Goal: Information Seeking & Learning: Learn about a topic

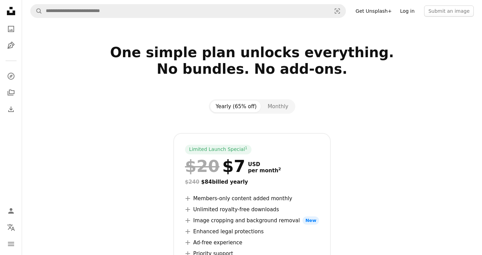
click at [411, 14] on link "Log in" at bounding box center [407, 11] width 23 height 11
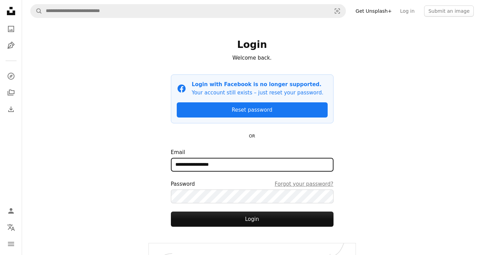
click at [237, 164] on input "**********" at bounding box center [252, 165] width 163 height 14
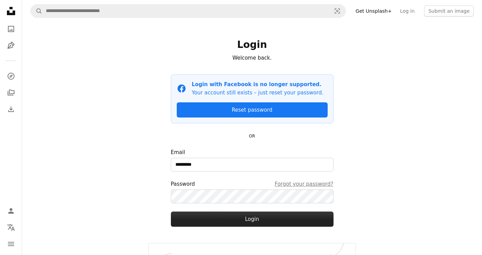
click at [221, 218] on button "Login" at bounding box center [252, 218] width 163 height 15
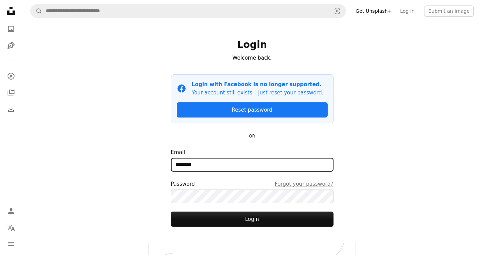
click at [222, 166] on input "*********" at bounding box center [252, 165] width 163 height 14
click at [140, 156] on div "A magnifying glass Visual search Get Unsplash+ Log in Submit an image Login Wel…" at bounding box center [252, 139] width 460 height 279
click at [152, 155] on div "Login Welcome back. Facebook icon Login with Facebook is no longer supported. Y…" at bounding box center [252, 132] width 207 height 221
click at [208, 165] on input "*********" at bounding box center [252, 165] width 163 height 14
type input "**********"
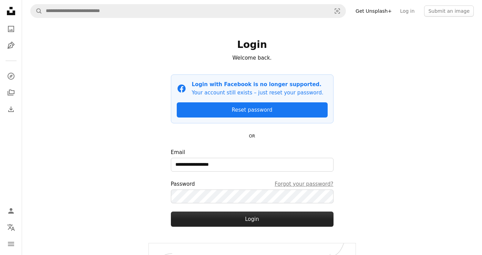
click at [220, 220] on button "Login" at bounding box center [252, 218] width 163 height 15
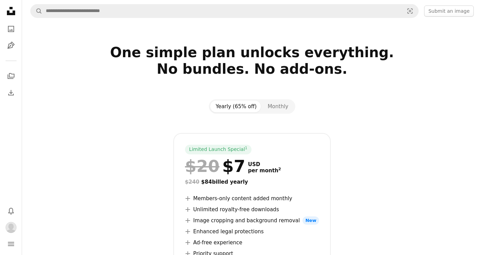
click at [9, 11] on icon at bounding box center [11, 11] width 8 height 8
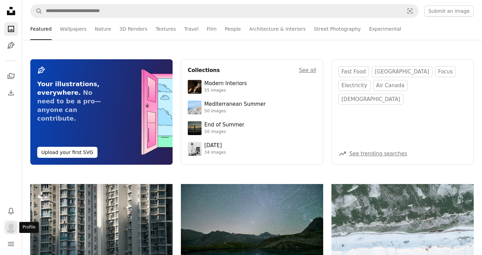
click at [10, 224] on img "Profile" at bounding box center [11, 227] width 11 height 11
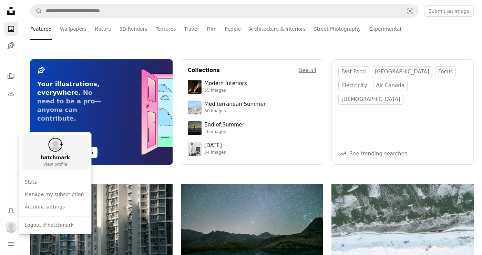
click at [59, 164] on span "View profile" at bounding box center [55, 165] width 24 height 6
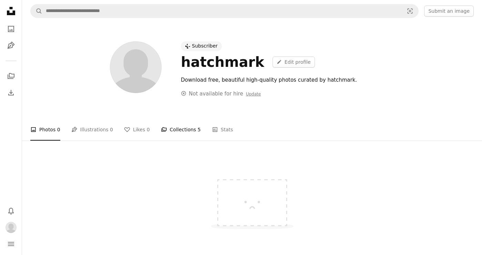
click at [181, 126] on link "A stack of folders Collections 5" at bounding box center [181, 129] width 40 height 22
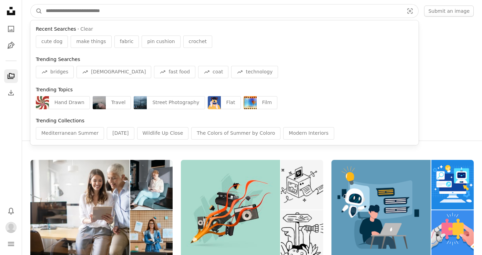
click at [101, 13] on input "Find visuals sitewide" at bounding box center [221, 10] width 359 height 13
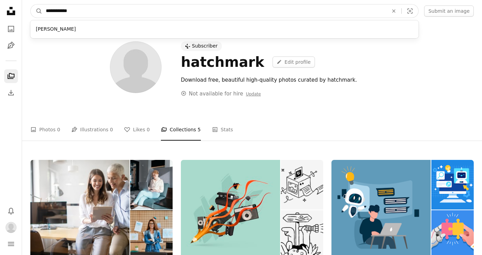
type input "**********"
click at [31, 4] on button "A magnifying glass" at bounding box center [37, 10] width 12 height 13
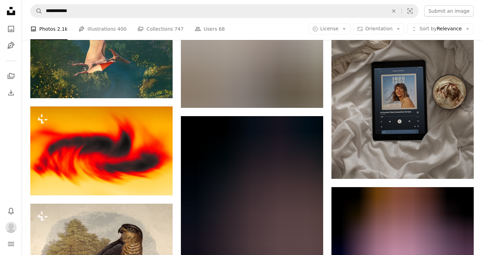
scroll to position [59, 0]
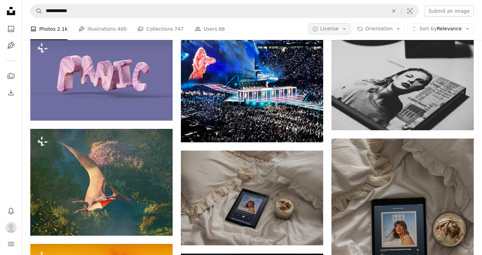
click at [346, 27] on icon "Arrow down" at bounding box center [344, 29] width 6 height 6
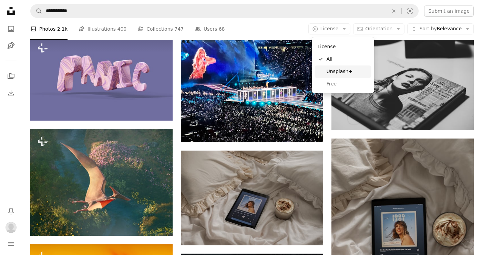
click at [336, 73] on span "Unsplash+" at bounding box center [347, 71] width 42 height 7
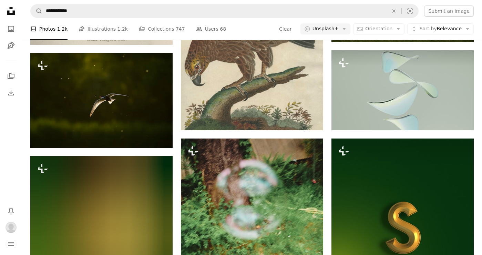
scroll to position [765, 0]
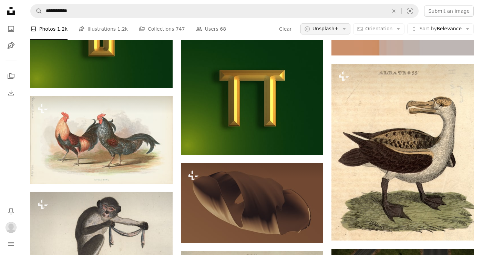
click at [334, 29] on span "Unsplash+" at bounding box center [325, 28] width 26 height 7
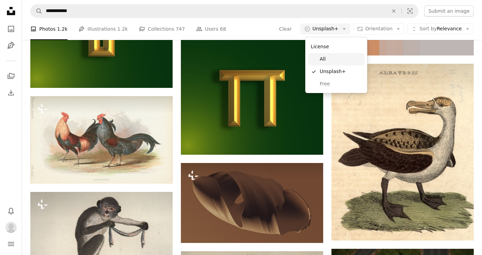
click at [323, 60] on span "All" at bounding box center [341, 59] width 42 height 7
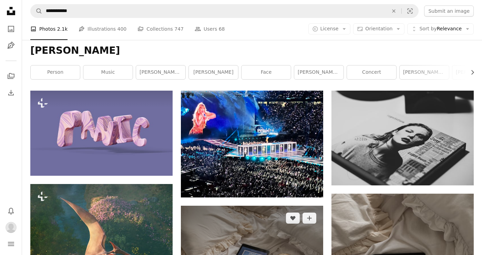
scroll to position [4, 0]
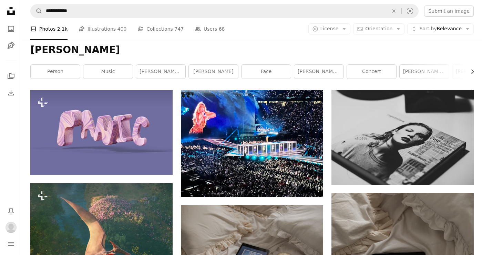
click at [430, 2] on nav "**********" at bounding box center [252, 11] width 460 height 22
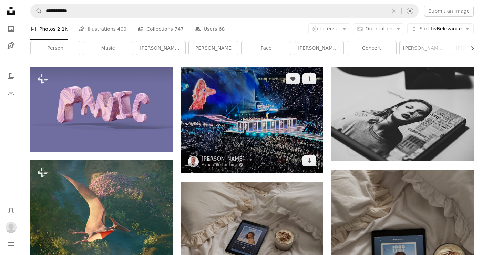
scroll to position [0, 0]
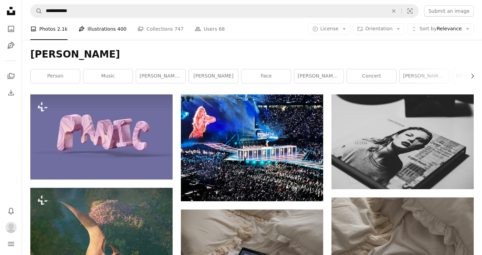
click at [98, 33] on link "Pen Tool Illustrations 400" at bounding box center [103, 29] width 48 height 22
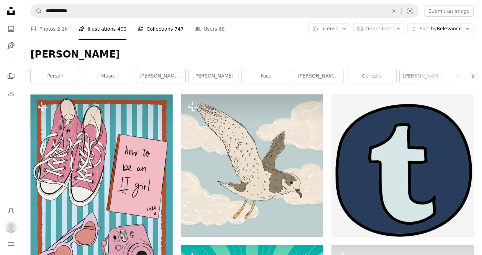
click at [155, 28] on link "A stack of folders Collections 747" at bounding box center [160, 29] width 46 height 22
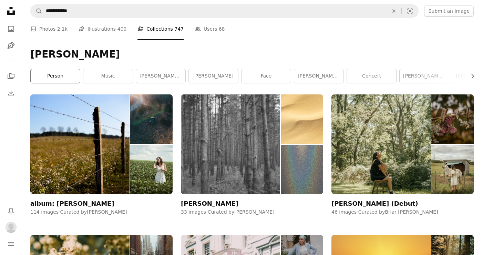
click at [50, 71] on link "person" at bounding box center [55, 76] width 49 height 14
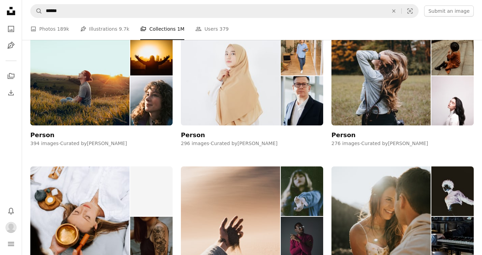
scroll to position [112, 0]
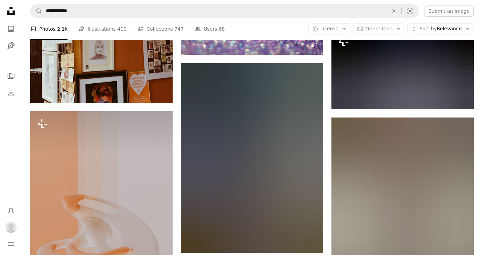
scroll to position [1764, 0]
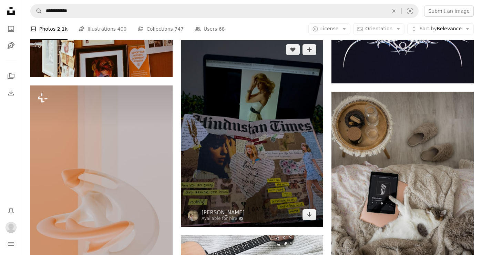
click at [261, 113] on img at bounding box center [252, 132] width 142 height 190
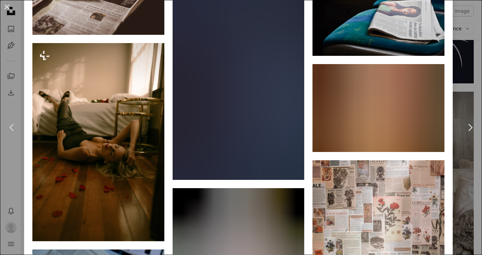
scroll to position [2854, 0]
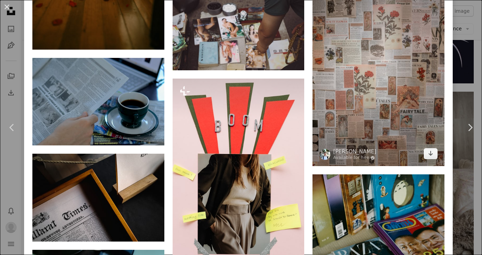
click at [368, 87] on img at bounding box center [378, 67] width 132 height 198
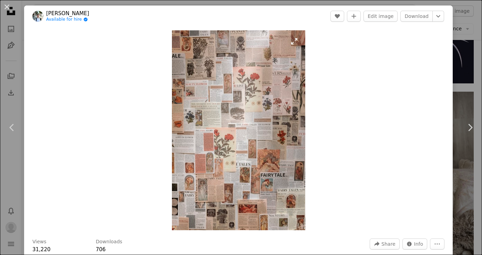
click at [240, 133] on img "Zoom in on this image" at bounding box center [238, 130] width 133 height 200
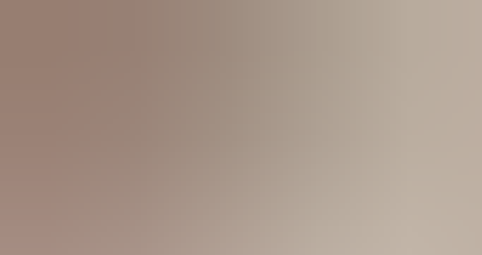
scroll to position [234, 0]
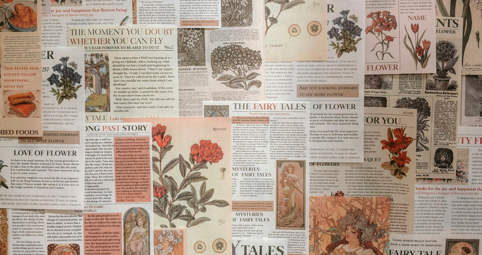
click at [240, 133] on img "Zoom out on this image" at bounding box center [241, 126] width 482 height 723
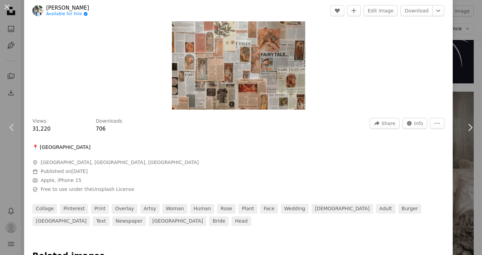
scroll to position [0, 0]
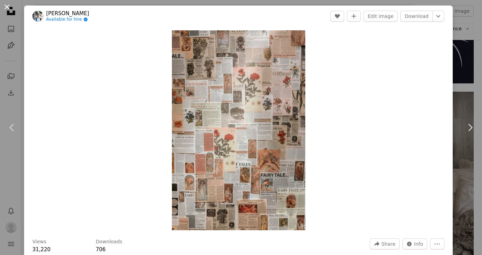
click at [8, 8] on button "An X shape" at bounding box center [7, 7] width 8 height 8
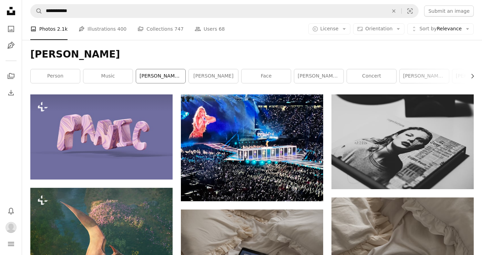
click at [169, 80] on link "[PERSON_NAME] 1989" at bounding box center [160, 76] width 49 height 14
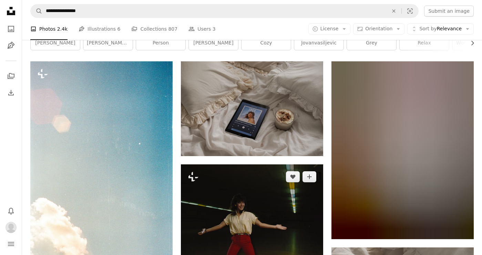
scroll to position [34, 0]
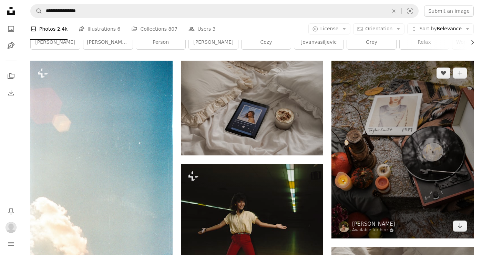
click at [415, 135] on img at bounding box center [402, 150] width 142 height 178
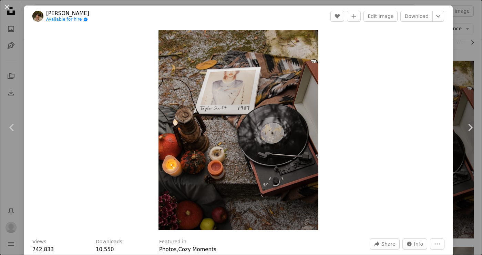
click at [389, 87] on div "Zoom in" at bounding box center [238, 130] width 428 height 207
click at [9, 8] on button "An X shape" at bounding box center [7, 7] width 8 height 8
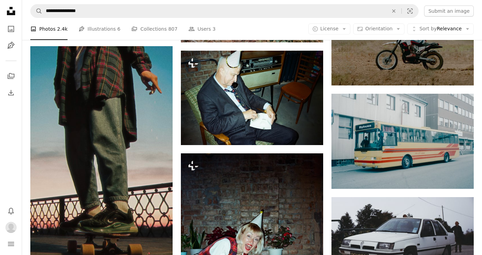
scroll to position [872, 0]
